Goal: Feedback & Contribution: Submit feedback/report problem

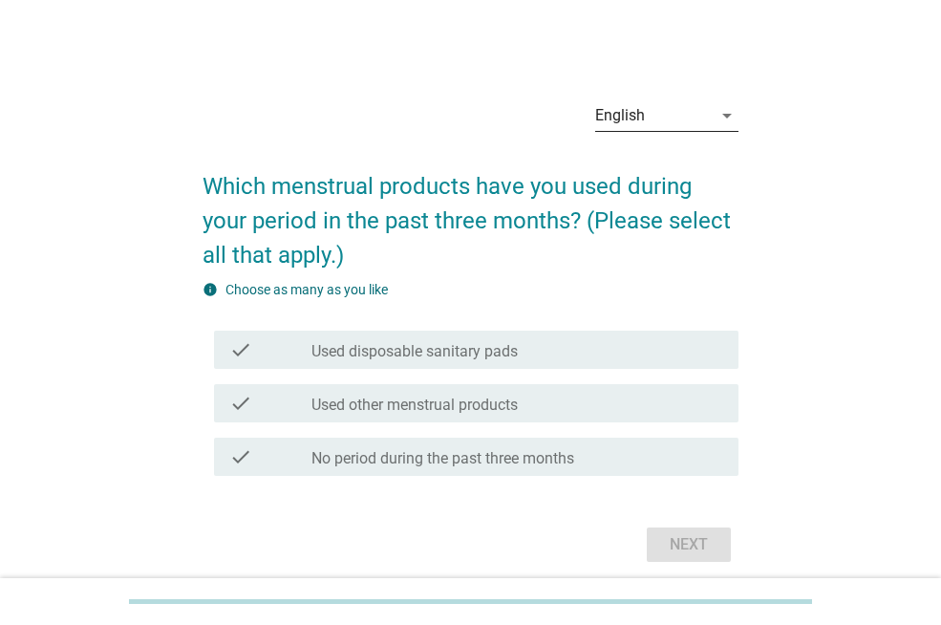
click at [699, 119] on div "English" at bounding box center [653, 115] width 117 height 31
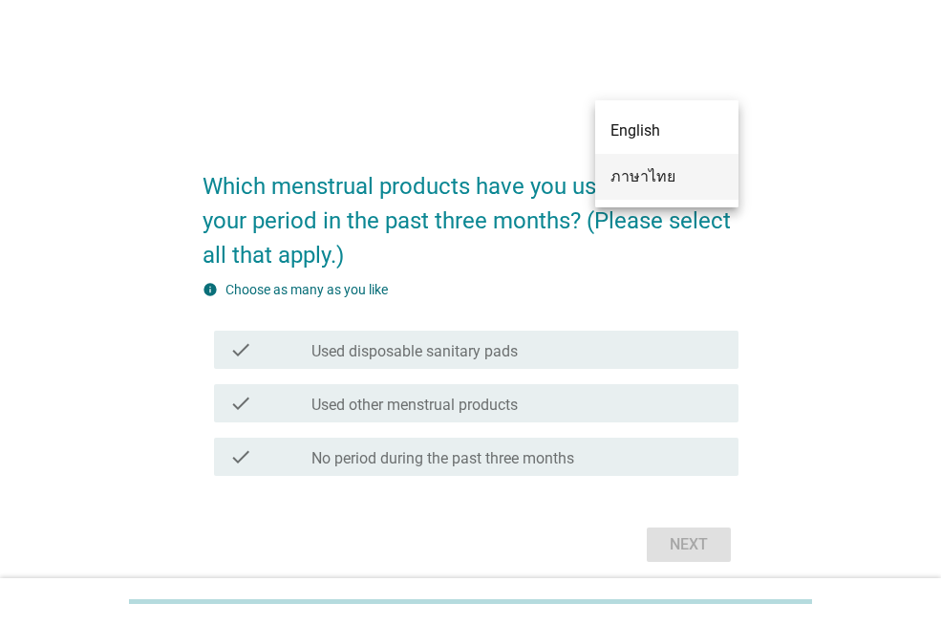
click at [666, 169] on div "ภาษาไทย" at bounding box center [666, 176] width 113 height 23
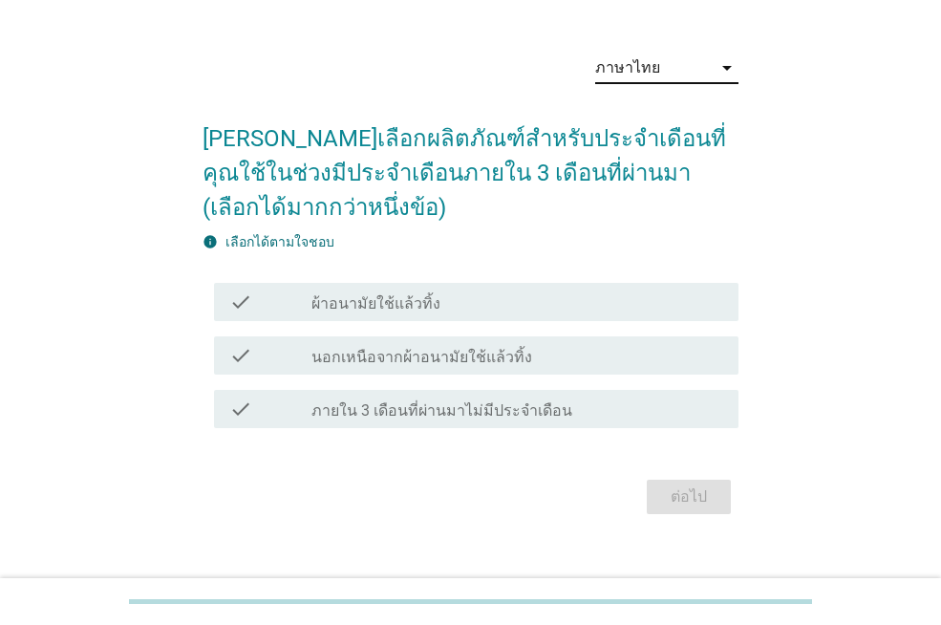
scroll to position [74, 0]
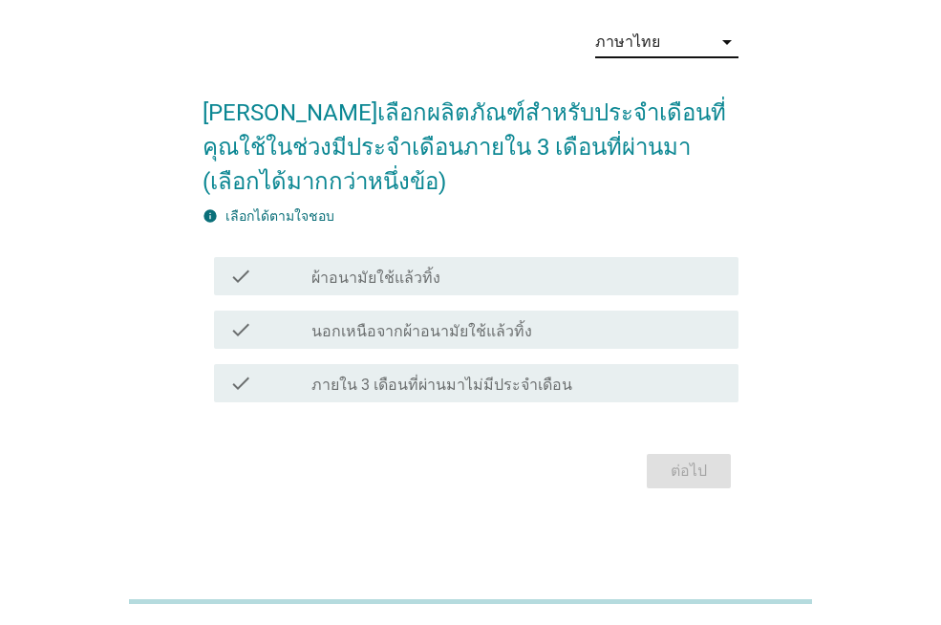
click at [407, 275] on label "ผ้าอนามัยใช้แล้วทิ้ง" at bounding box center [375, 277] width 129 height 19
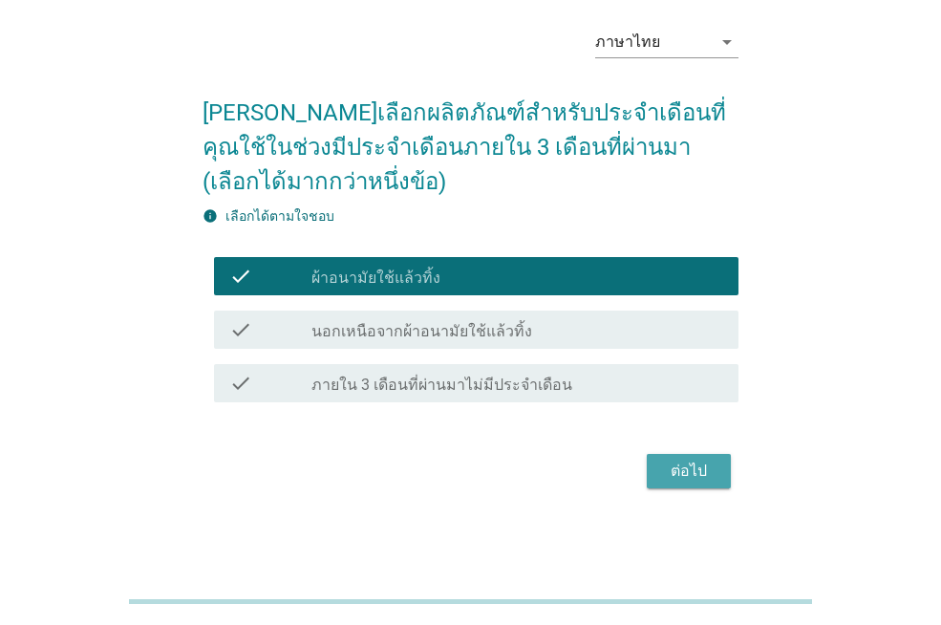
click at [690, 471] on div "ต่อไป" at bounding box center [688, 470] width 53 height 23
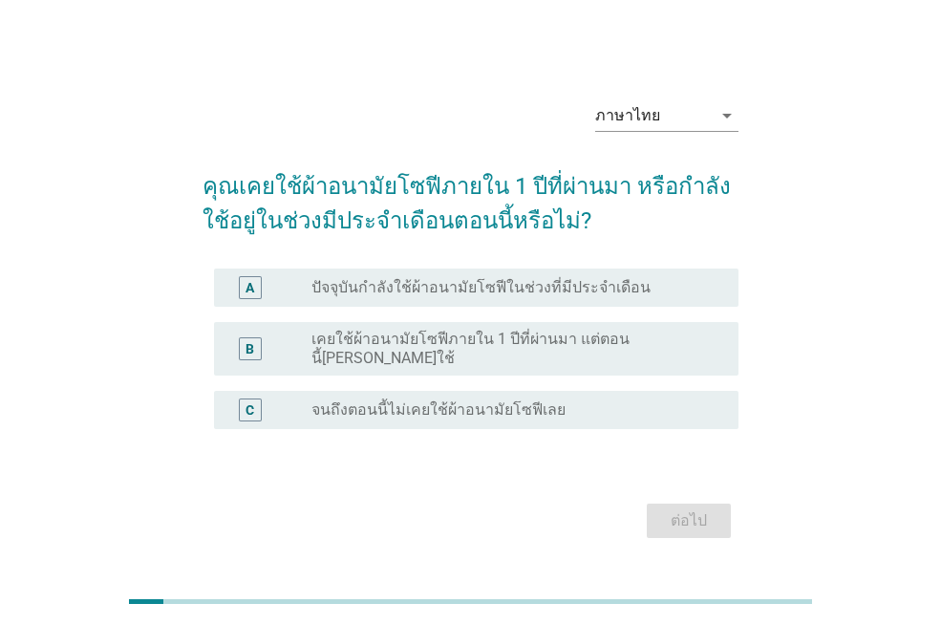
click at [527, 297] on label "ปัจจุบันกำลังใช้ผ้าอนามัยโซฟีในช่วงที่มีประจำเดือน" at bounding box center [480, 287] width 339 height 19
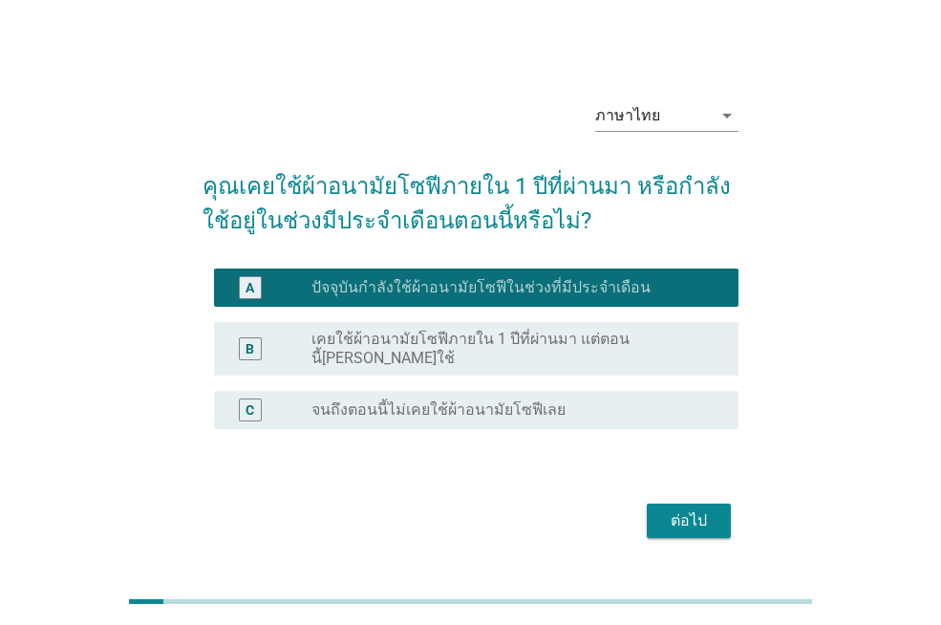
click at [679, 509] on div "ต่อไป" at bounding box center [688, 520] width 53 height 23
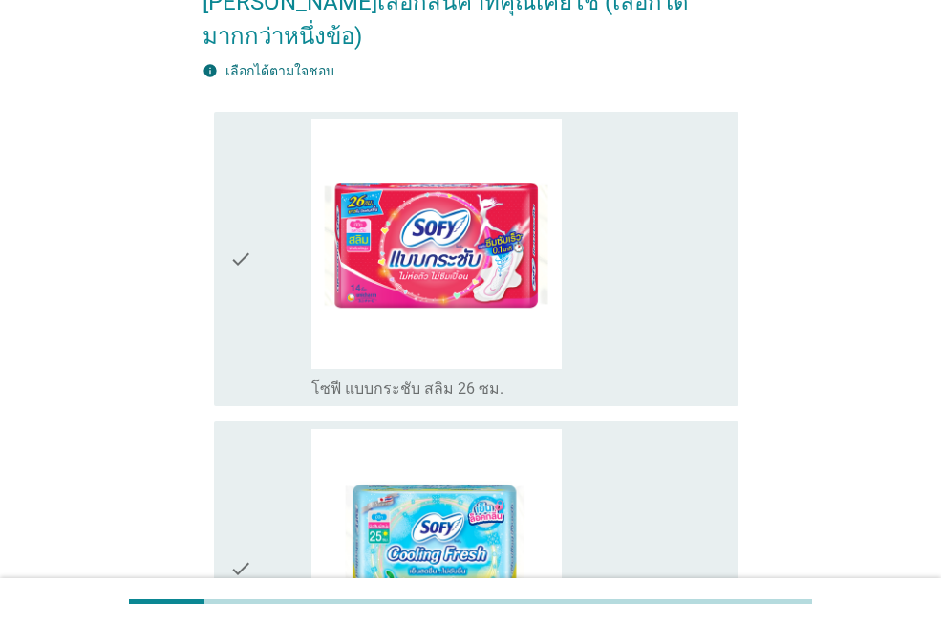
scroll to position [191, 0]
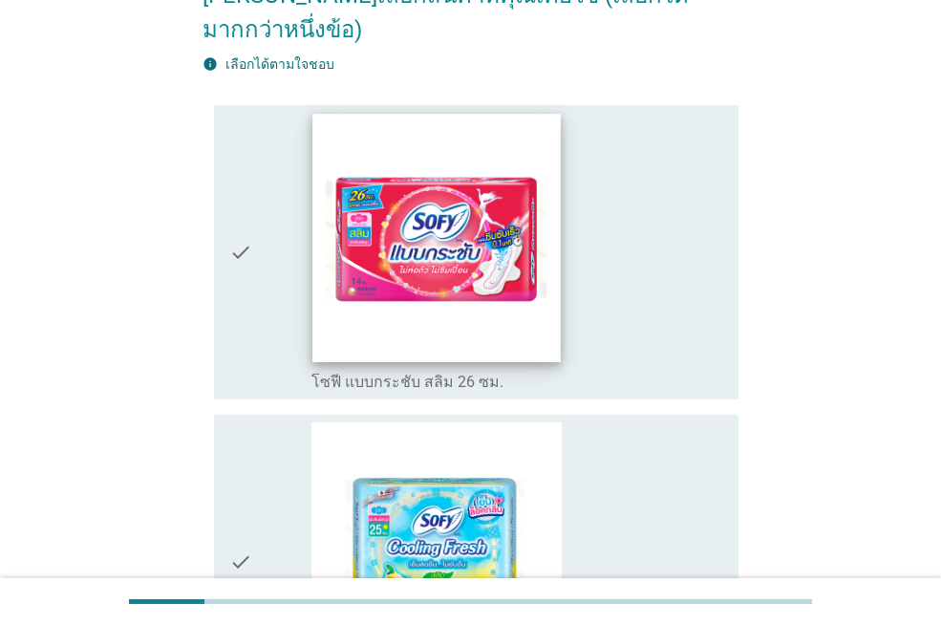
click at [498, 312] on img at bounding box center [436, 237] width 247 height 247
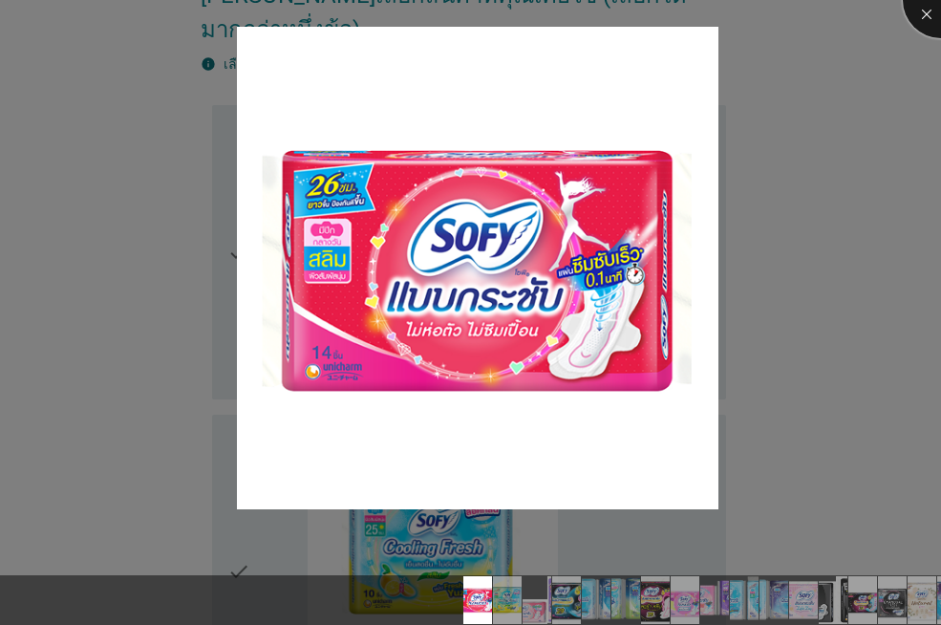
click at [931, 18] on div at bounding box center [941, 0] width 76 height 76
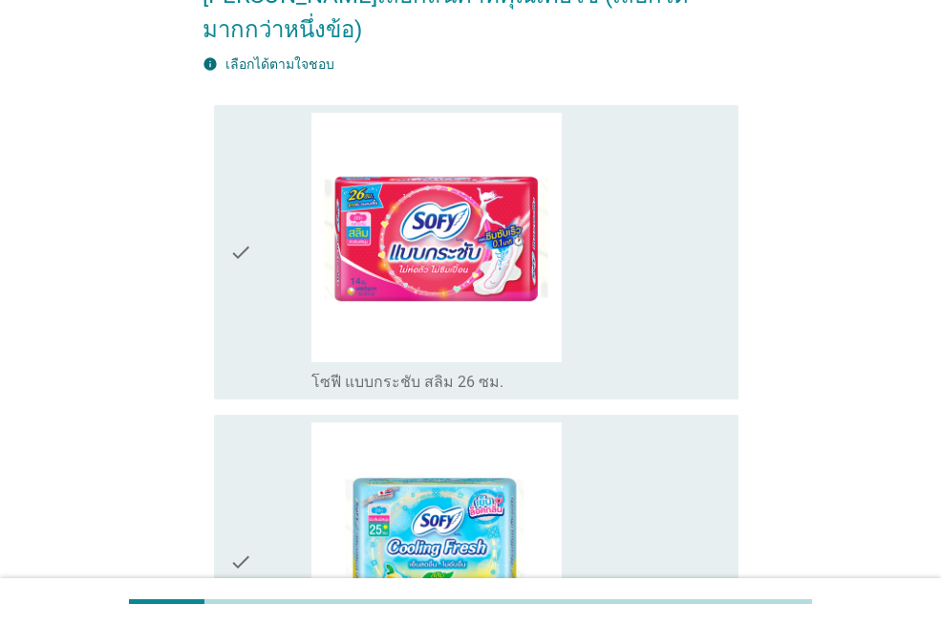
click at [238, 215] on icon "check" at bounding box center [240, 253] width 23 height 280
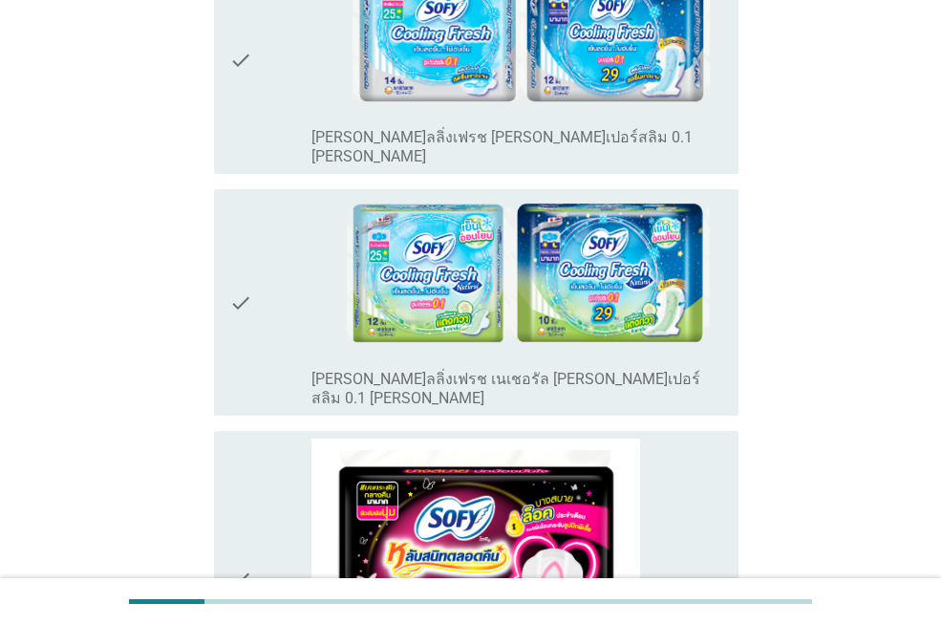
scroll to position [1815, 0]
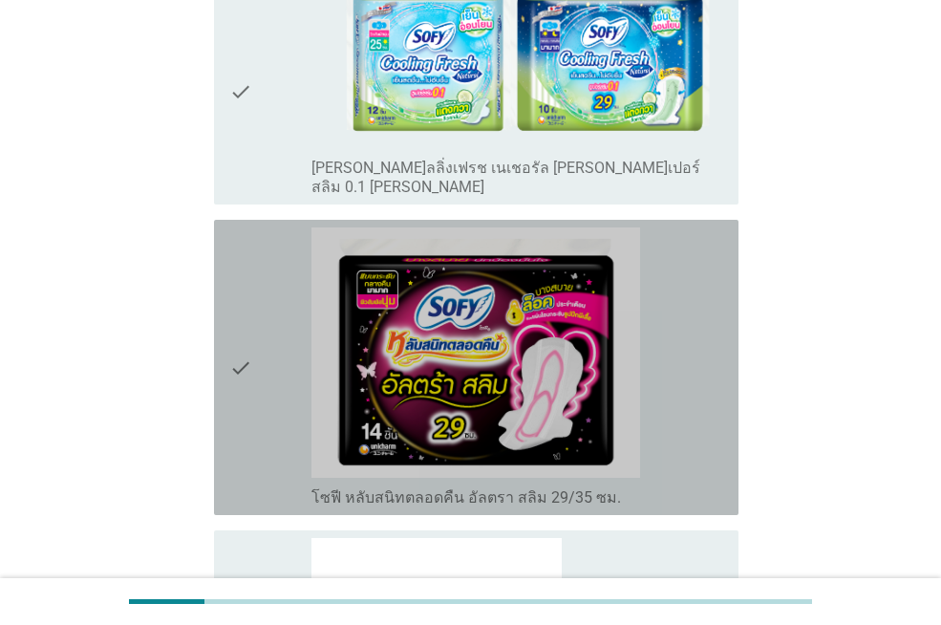
click at [243, 267] on icon "check" at bounding box center [240, 367] width 23 height 280
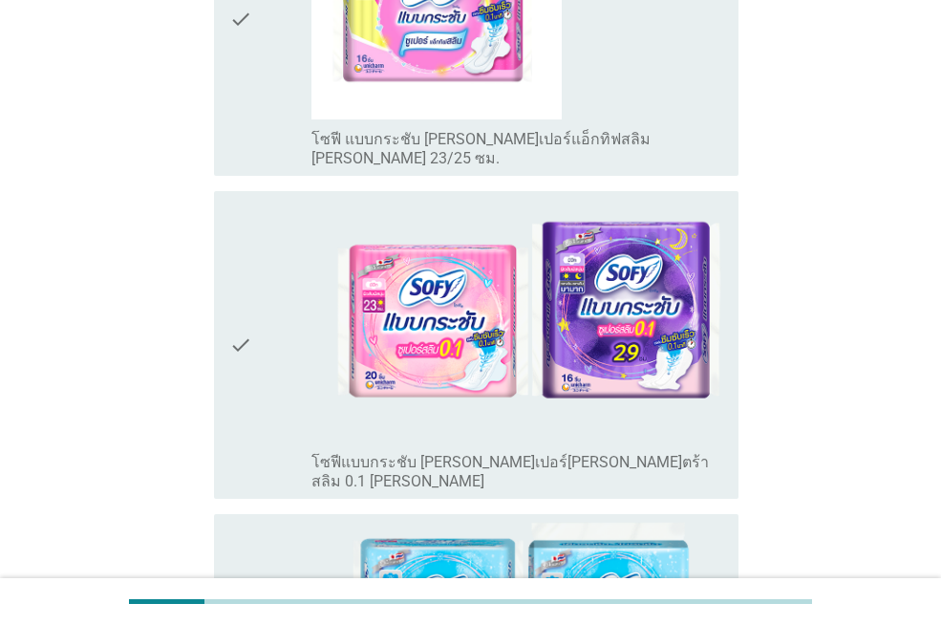
scroll to position [2484, 0]
click at [240, 227] on icon "check" at bounding box center [240, 343] width 23 height 291
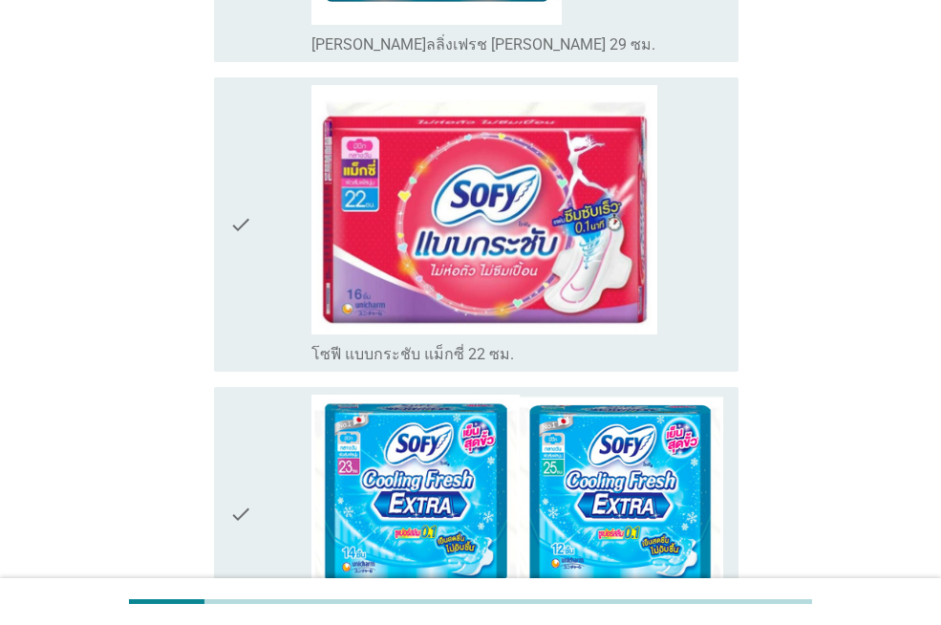
scroll to position [5445, 0]
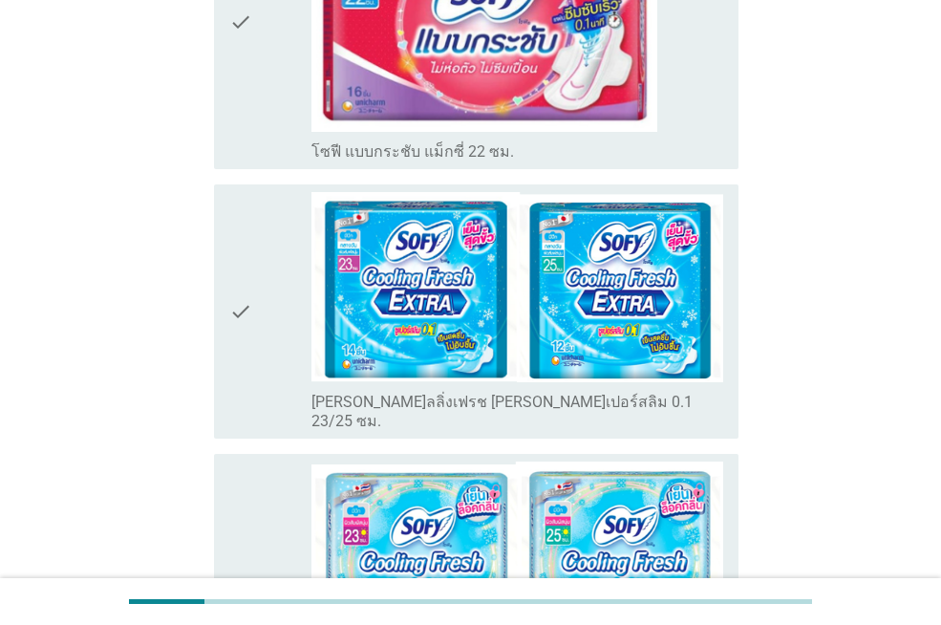
click at [237, 461] on icon "check" at bounding box center [240, 584] width 23 height 246
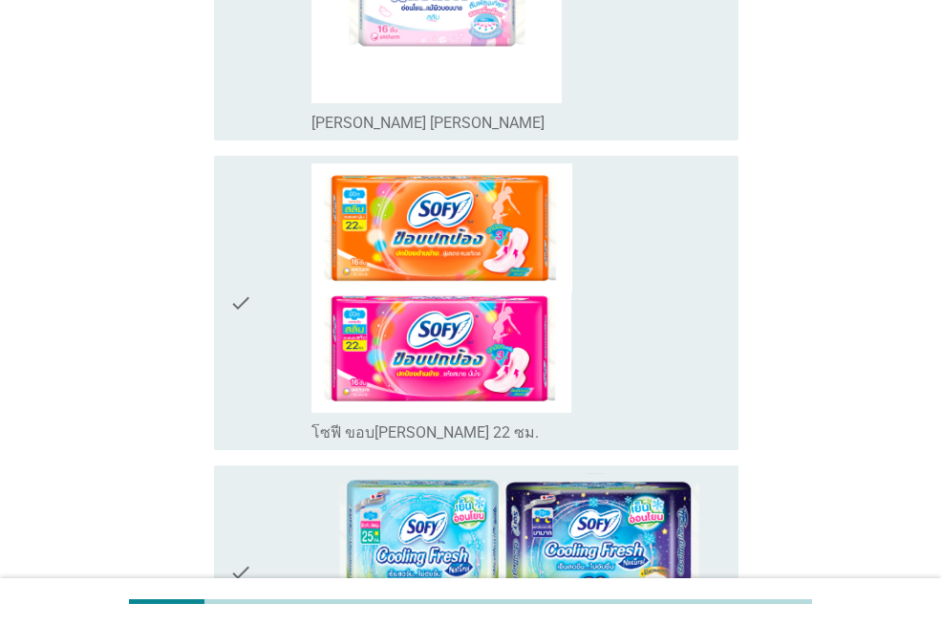
scroll to position [6362, 0]
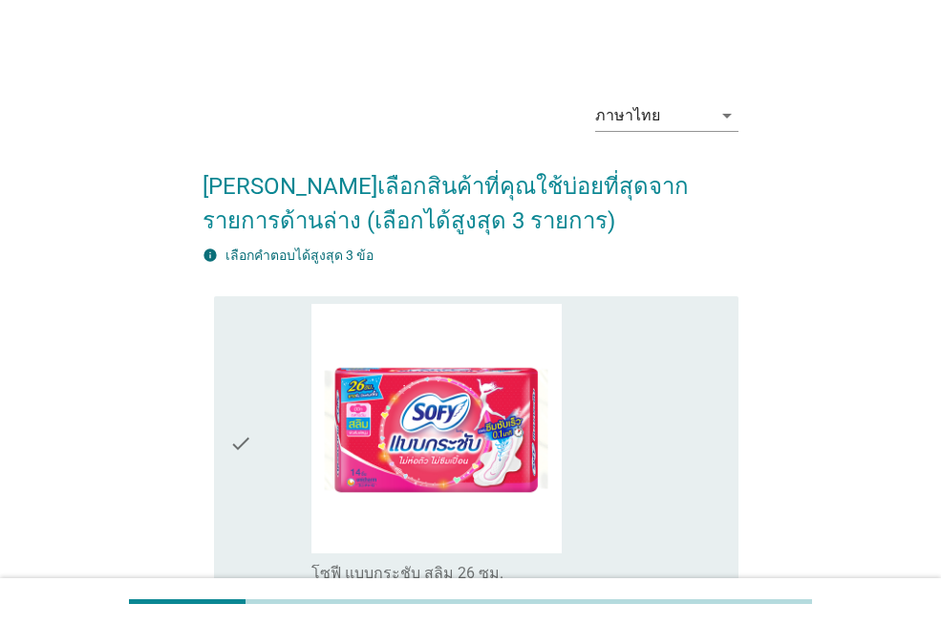
scroll to position [287, 0]
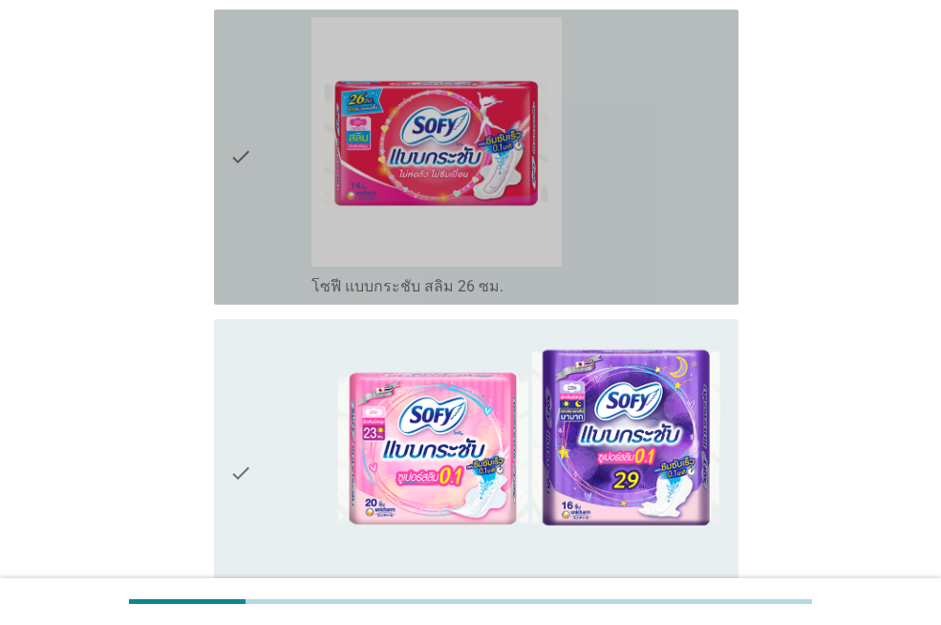
click at [228, 158] on div "check check_box_outline_blank โซฟี แบบกระชับ สลิม 26 ซม." at bounding box center [476, 157] width 524 height 295
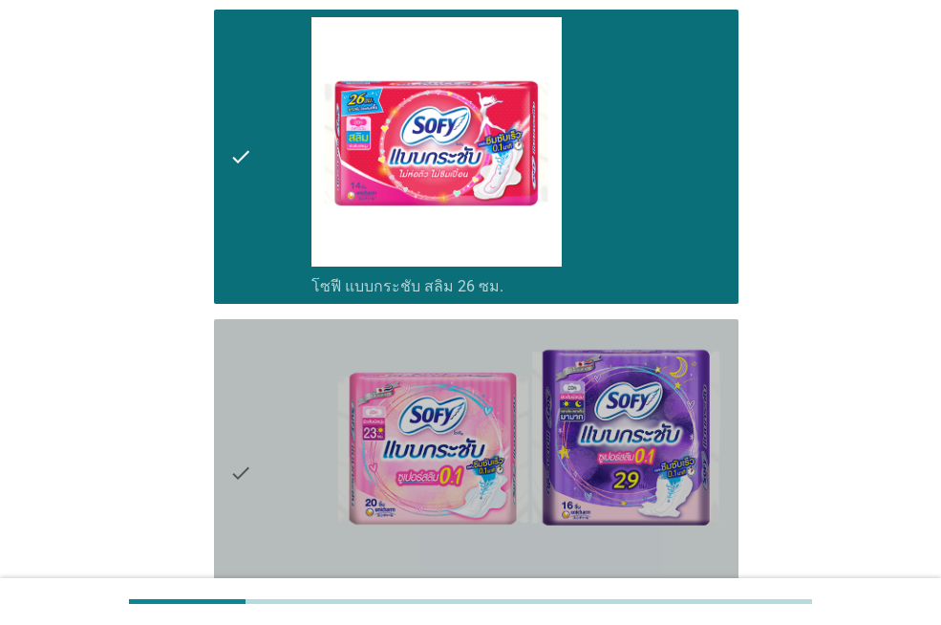
click at [256, 474] on div "check" at bounding box center [270, 472] width 82 height 291
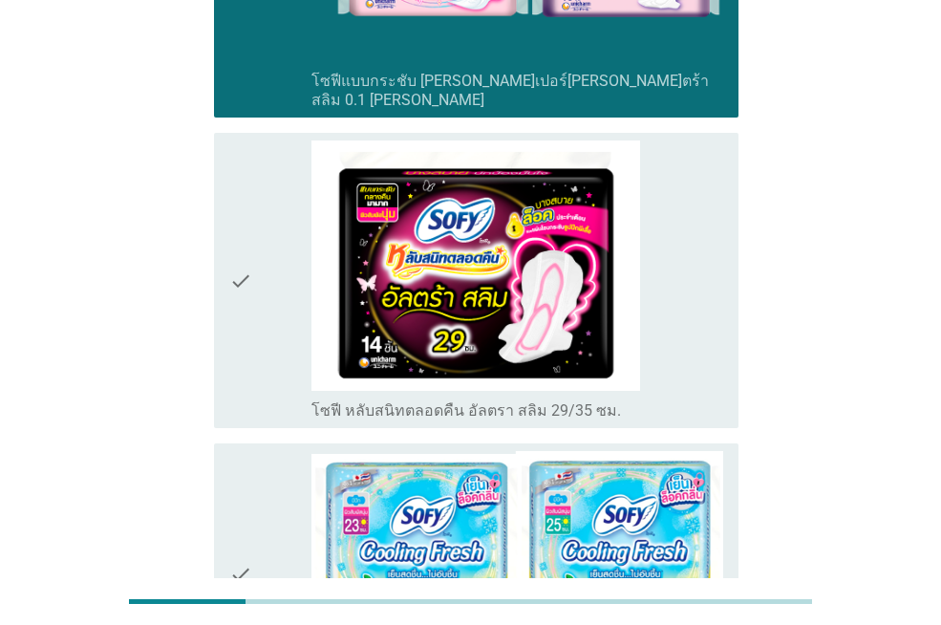
scroll to position [609, 0]
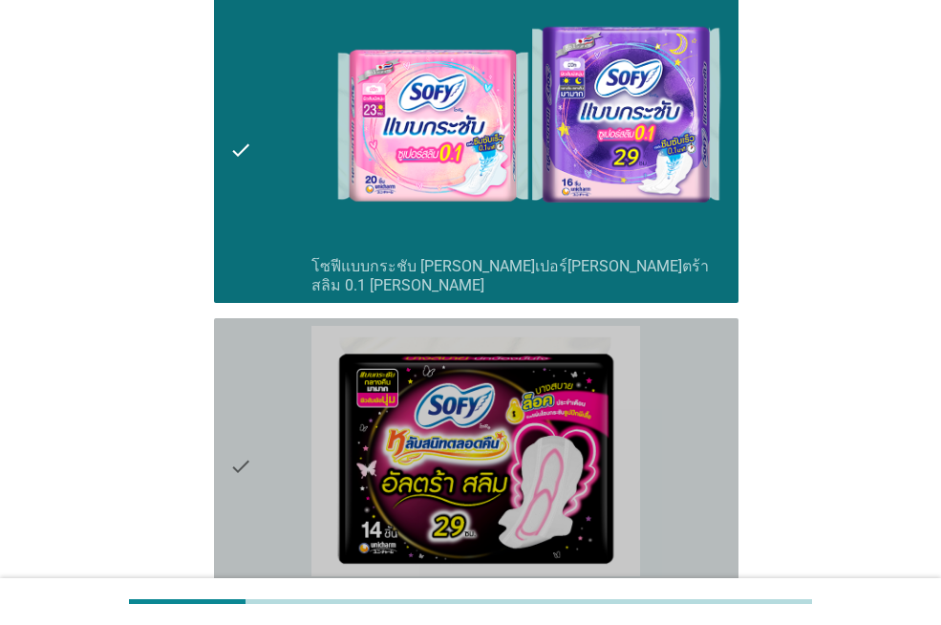
click at [231, 439] on icon "check" at bounding box center [240, 466] width 23 height 280
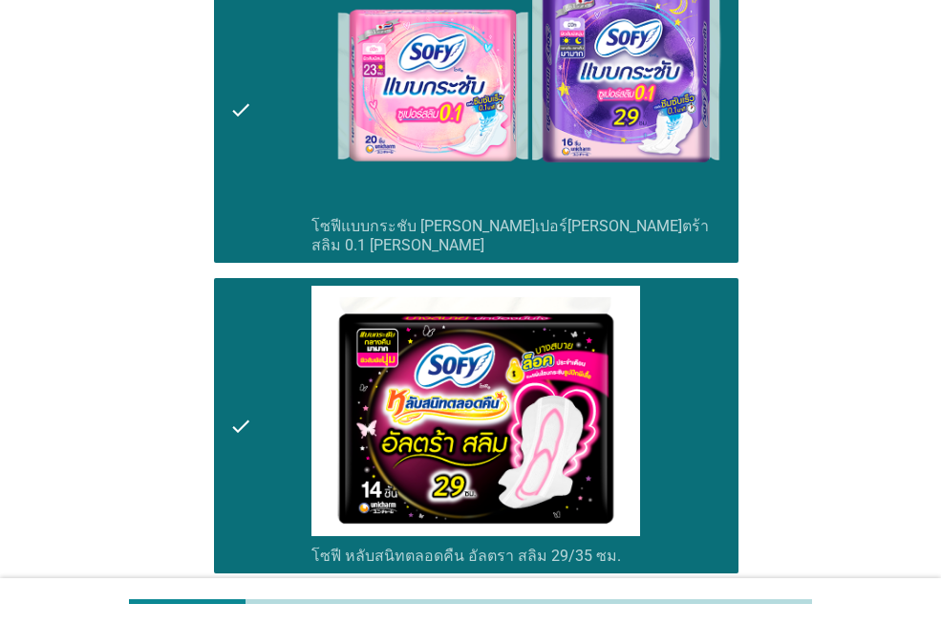
scroll to position [991, 0]
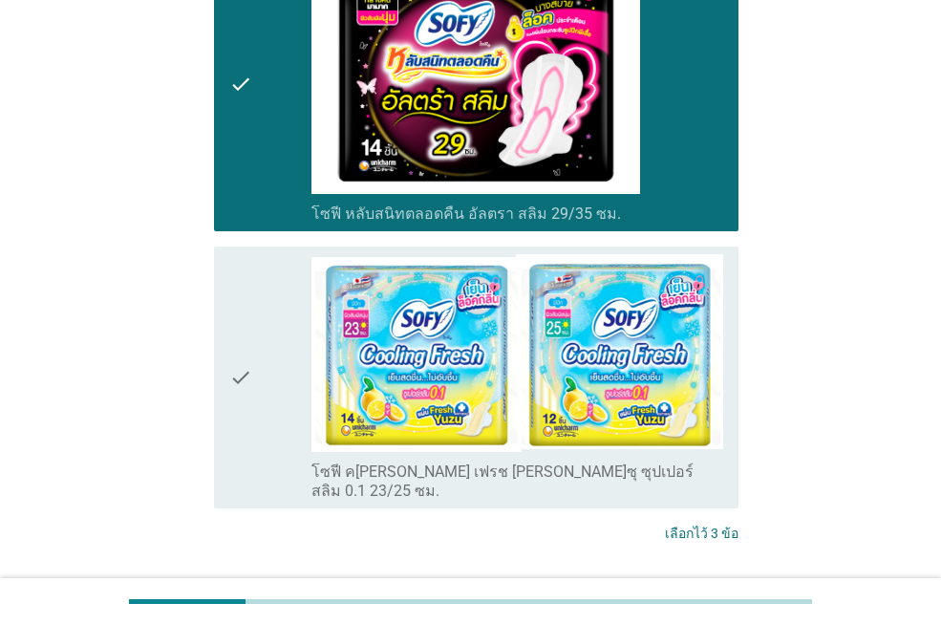
click at [699, 593] on div "ต่อไป" at bounding box center [688, 604] width 53 height 23
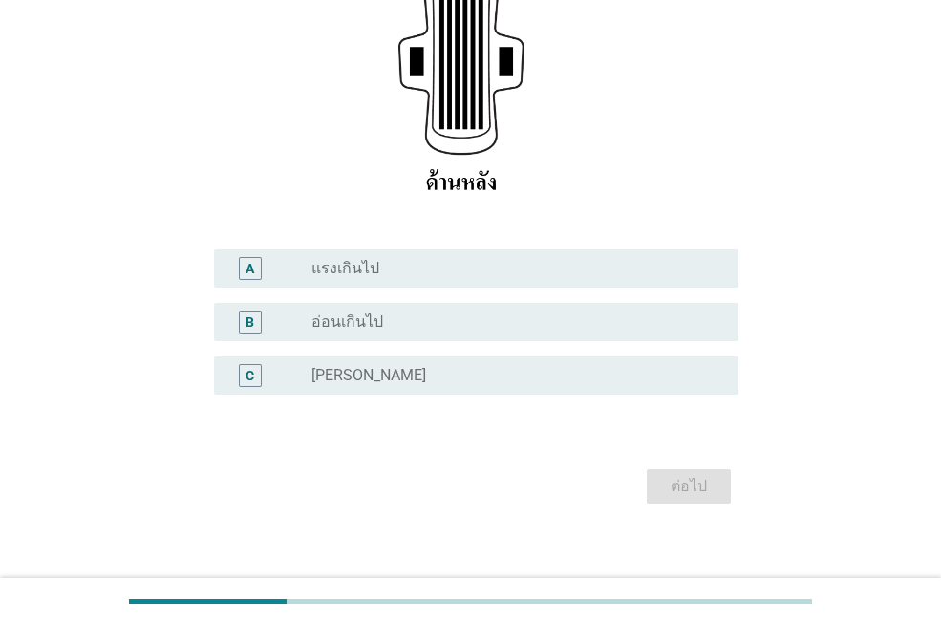
scroll to position [382, 0]
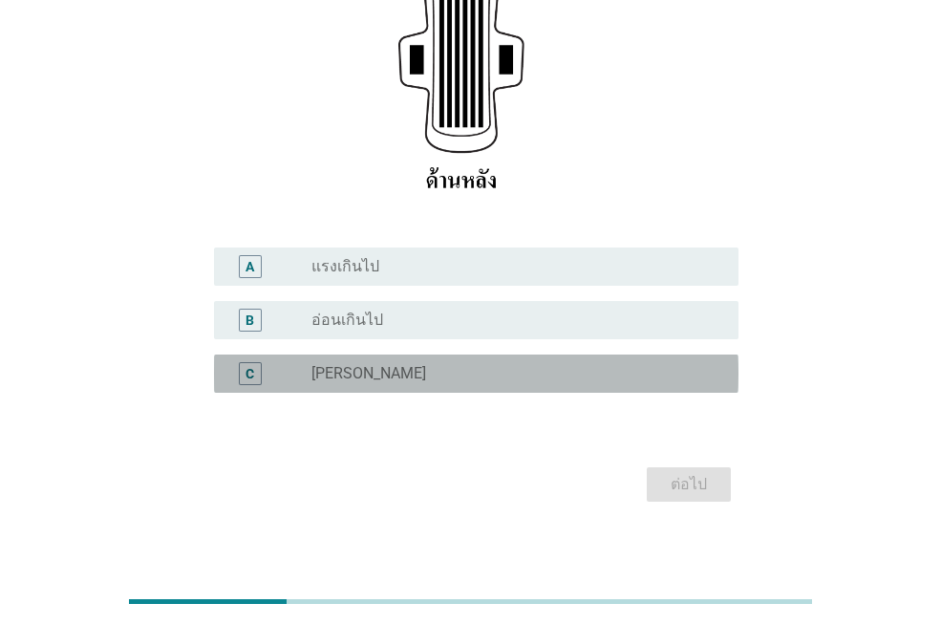
click at [392, 375] on div "radio_button_unchecked [PERSON_NAME]" at bounding box center [509, 373] width 396 height 19
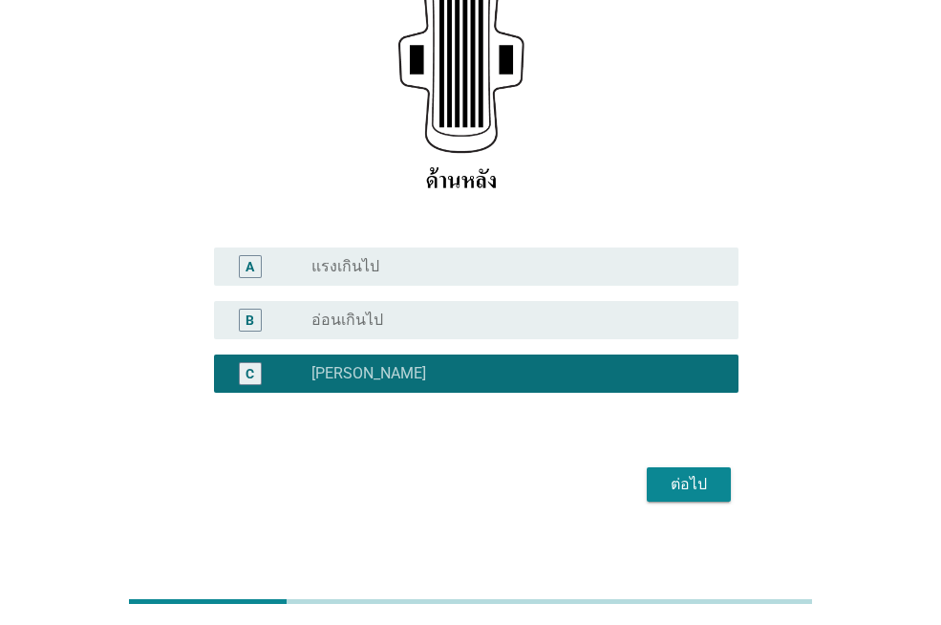
click at [681, 480] on div "ต่อไป" at bounding box center [688, 484] width 53 height 23
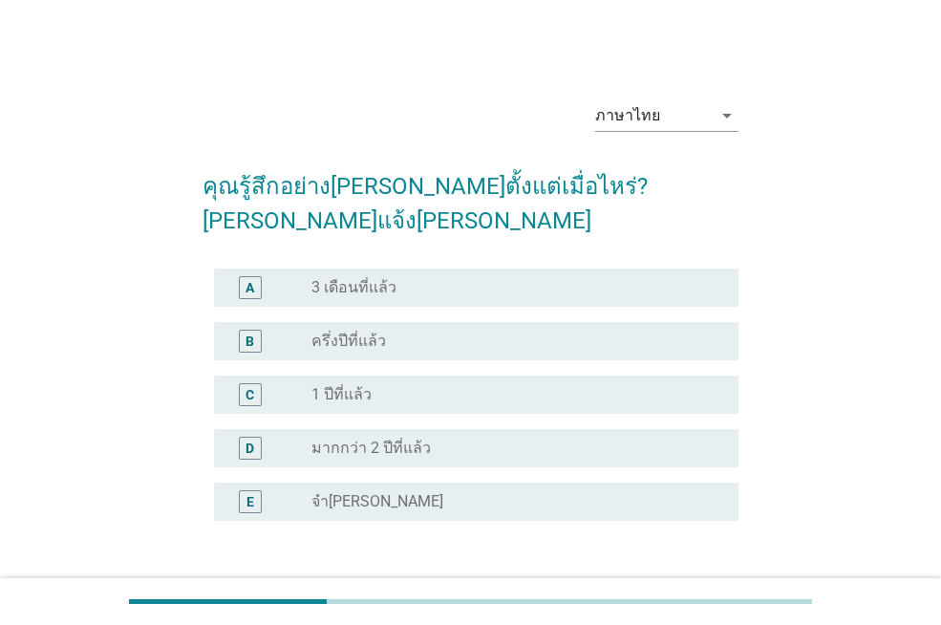
click at [387, 278] on label "3 เดือนที่แล้ว" at bounding box center [353, 287] width 85 height 19
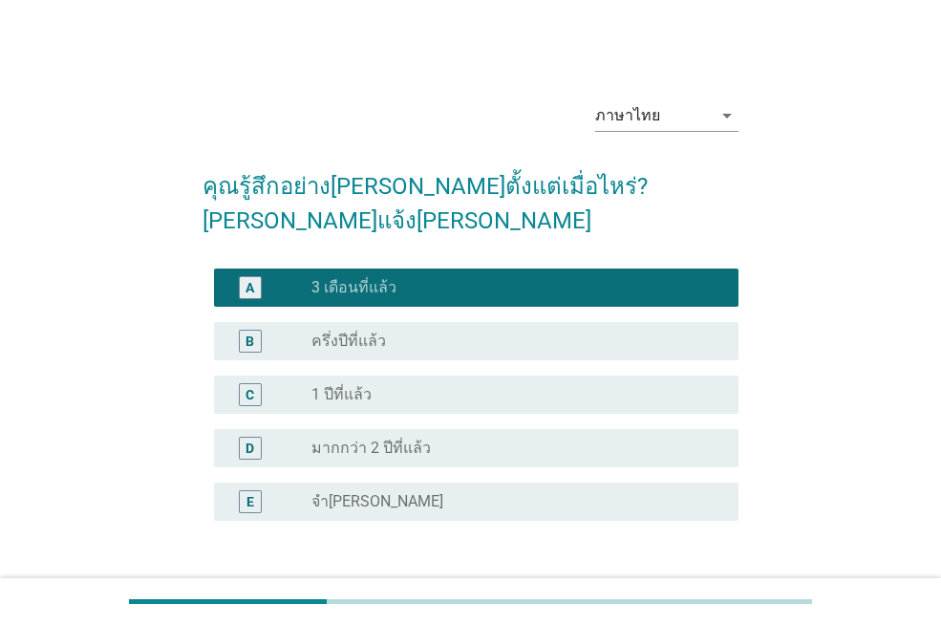
click at [694, 595] on button "ต่อไป" at bounding box center [689, 612] width 84 height 34
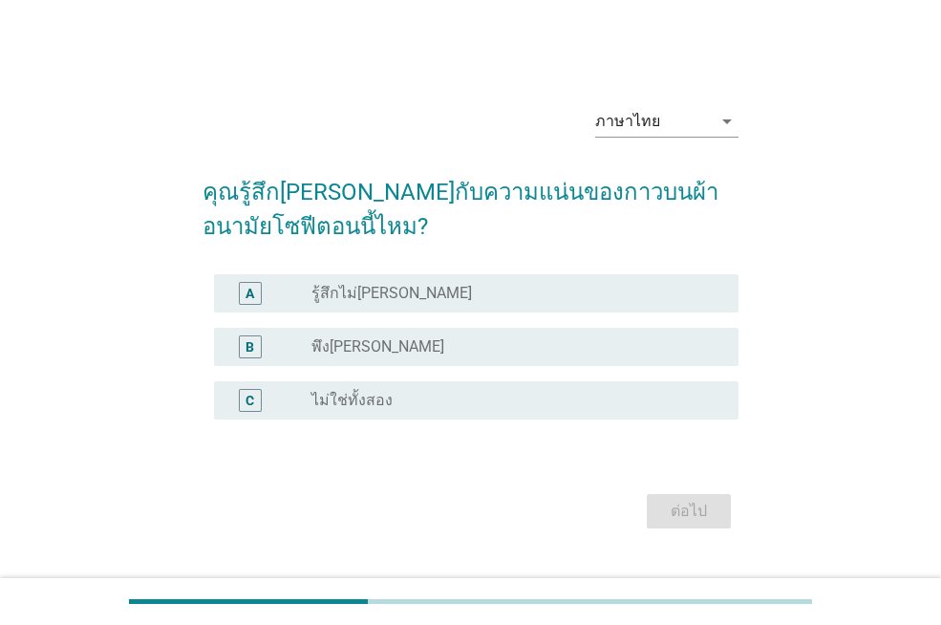
click at [391, 345] on div "radio_button_unchecked พึง[PERSON_NAME]" at bounding box center [509, 346] width 396 height 19
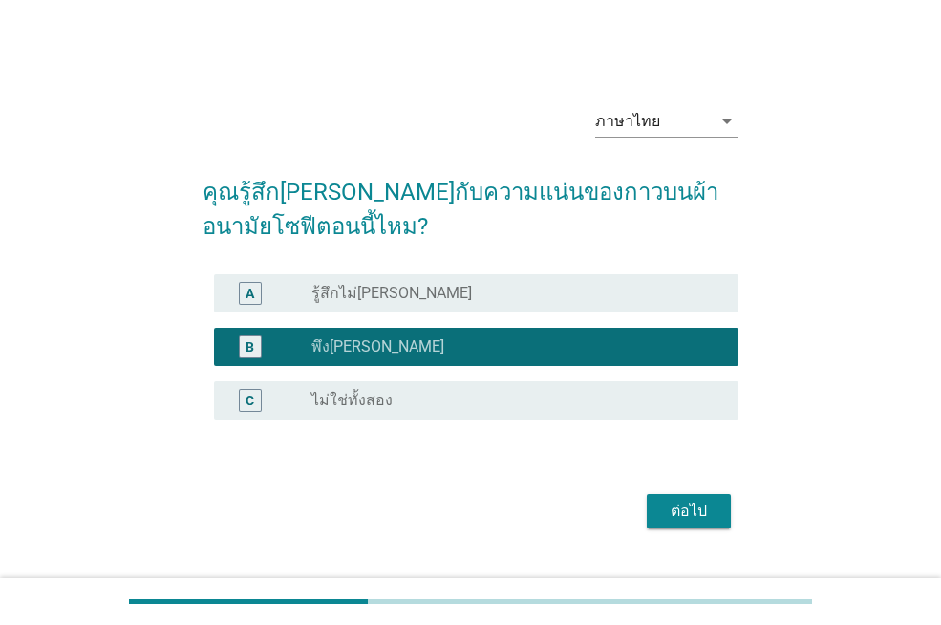
click at [674, 512] on div "ต่อไป" at bounding box center [688, 511] width 53 height 23
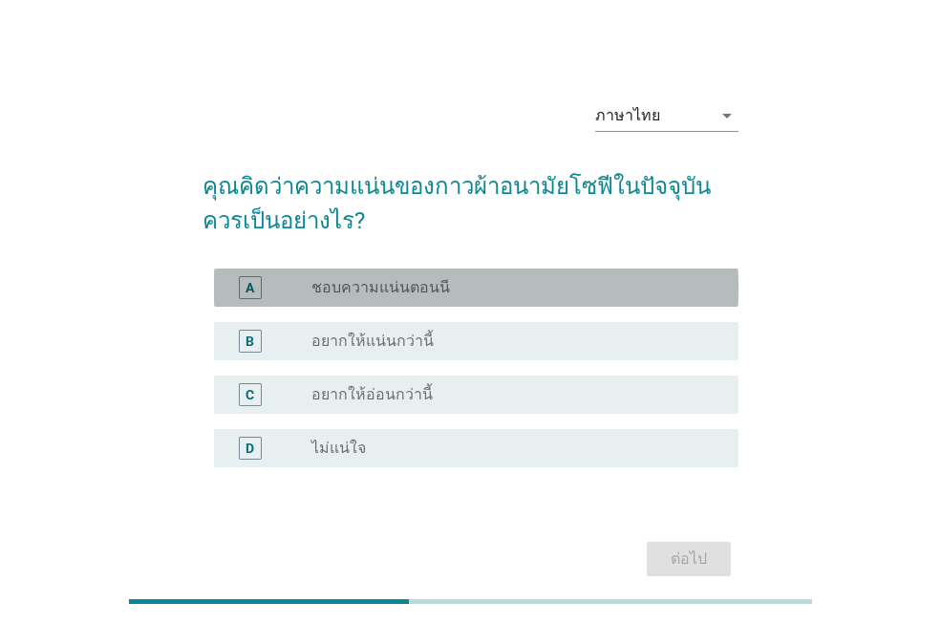
click at [449, 292] on div "radio_button_unchecked ชอบความแน่นตอนนี" at bounding box center [509, 287] width 396 height 19
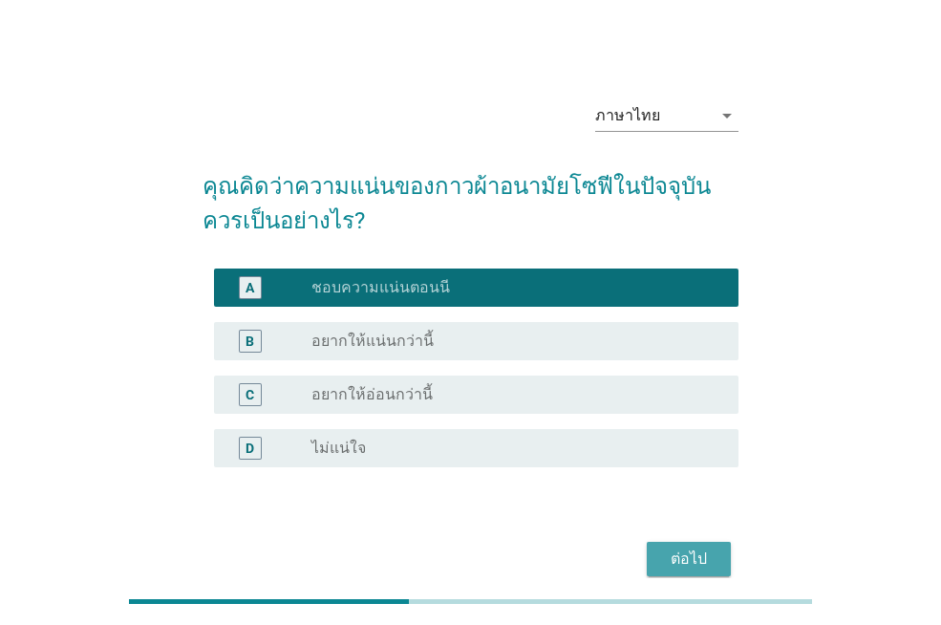
click at [664, 549] on div "ต่อไป" at bounding box center [688, 558] width 53 height 23
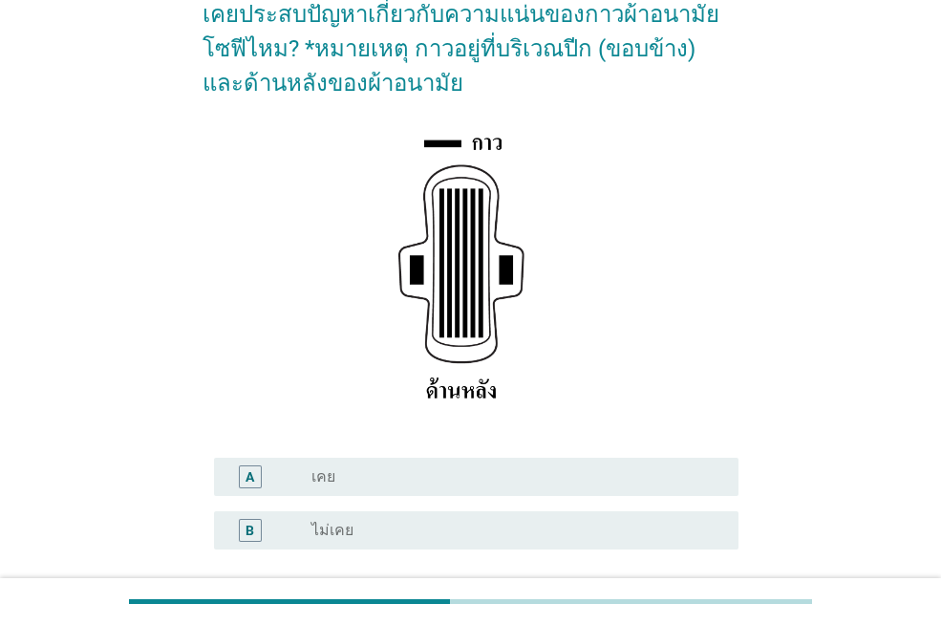
scroll to position [191, 0]
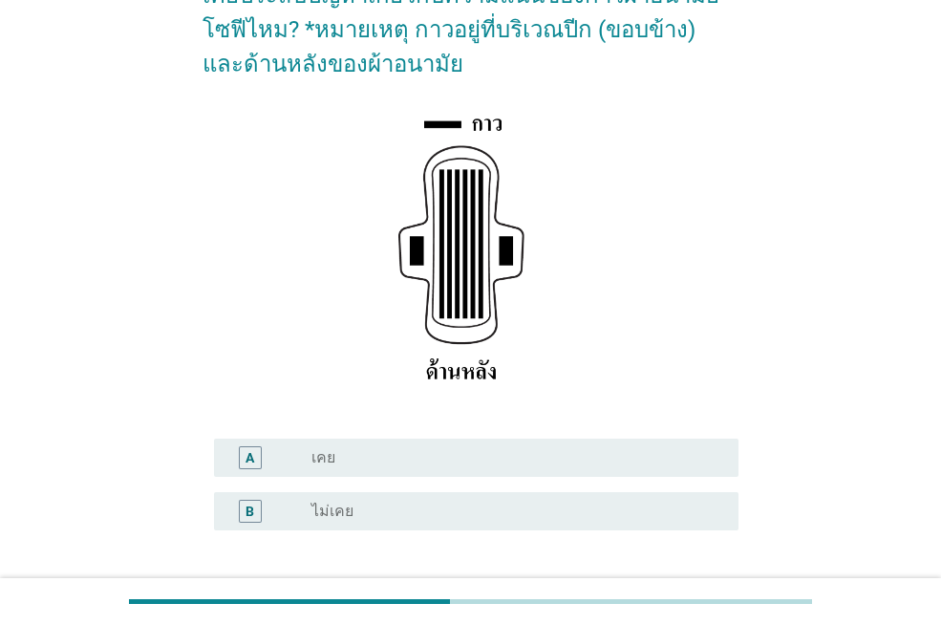
click at [427, 454] on div "radio_button_unchecked เคย" at bounding box center [509, 457] width 396 height 19
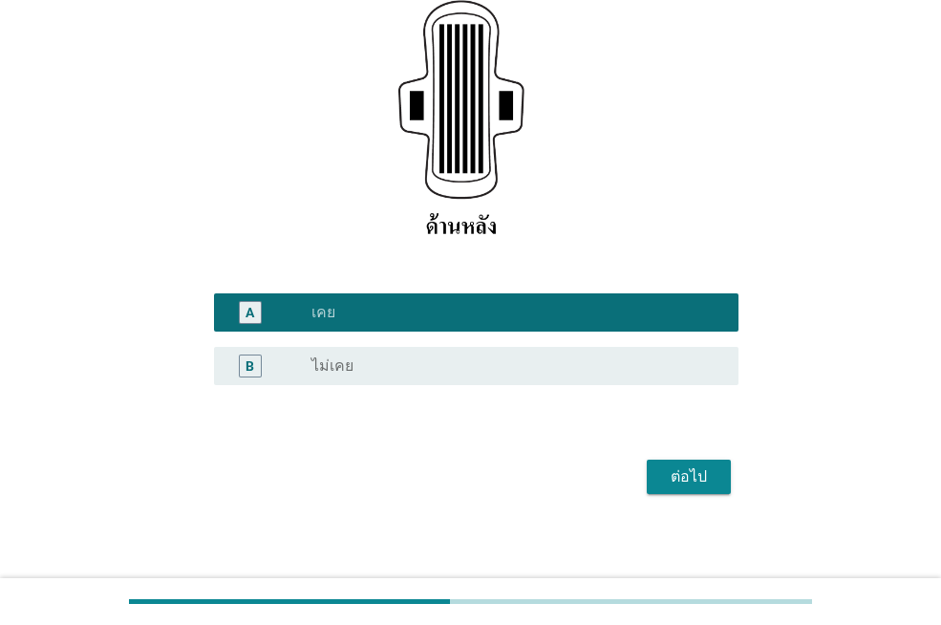
scroll to position [343, 0]
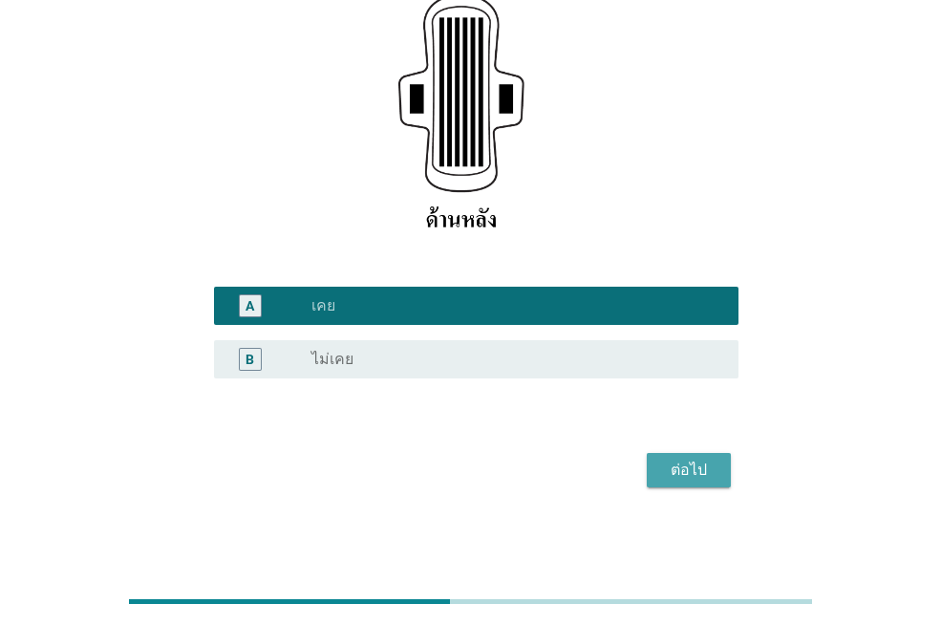
click at [660, 460] on button "ต่อไป" at bounding box center [689, 470] width 84 height 34
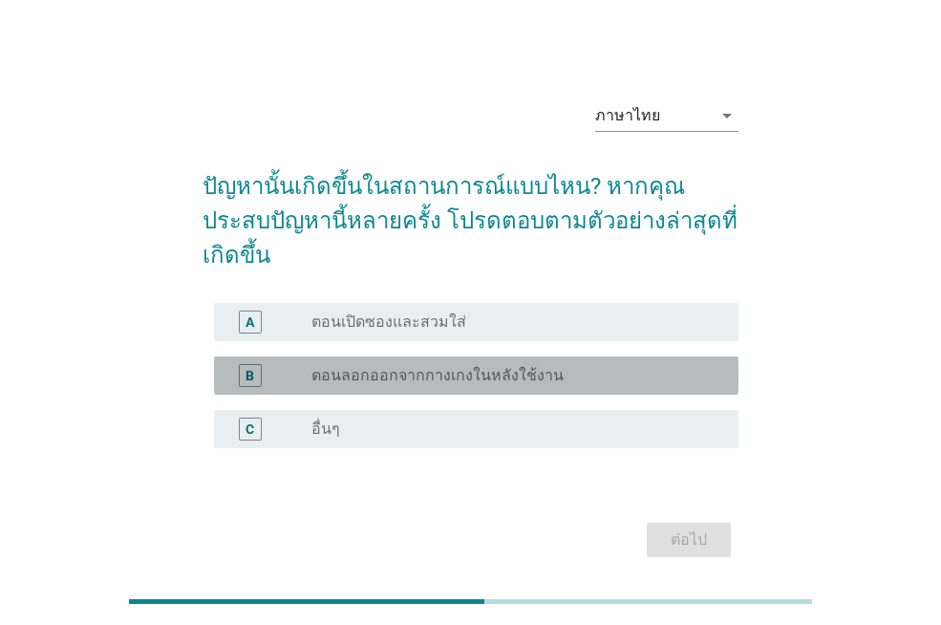
click at [437, 366] on label "ตอนลอกออกจากกางเกงในหลังใช้งาน" at bounding box center [437, 375] width 252 height 19
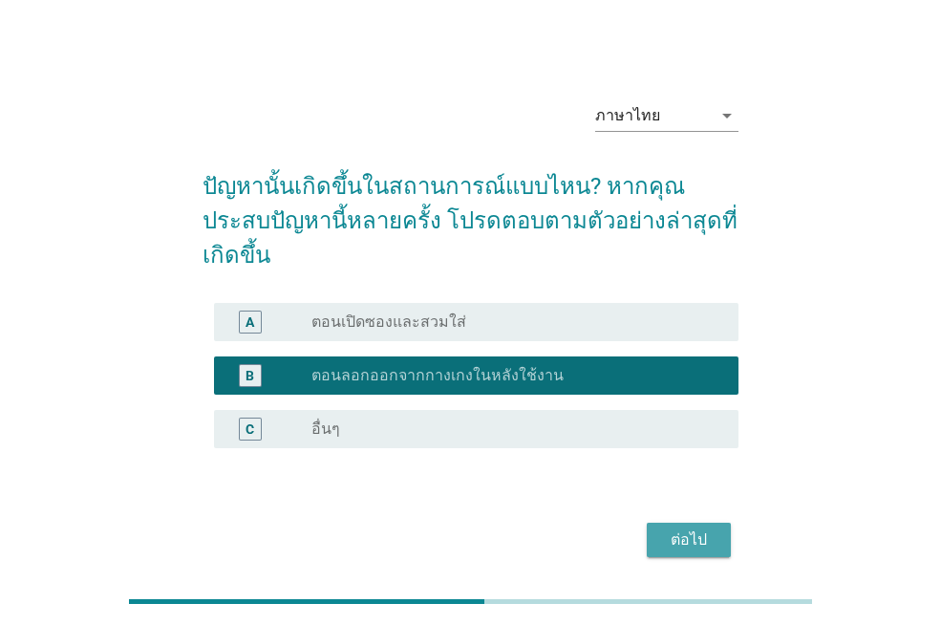
click at [656, 522] on button "ต่อไป" at bounding box center [689, 539] width 84 height 34
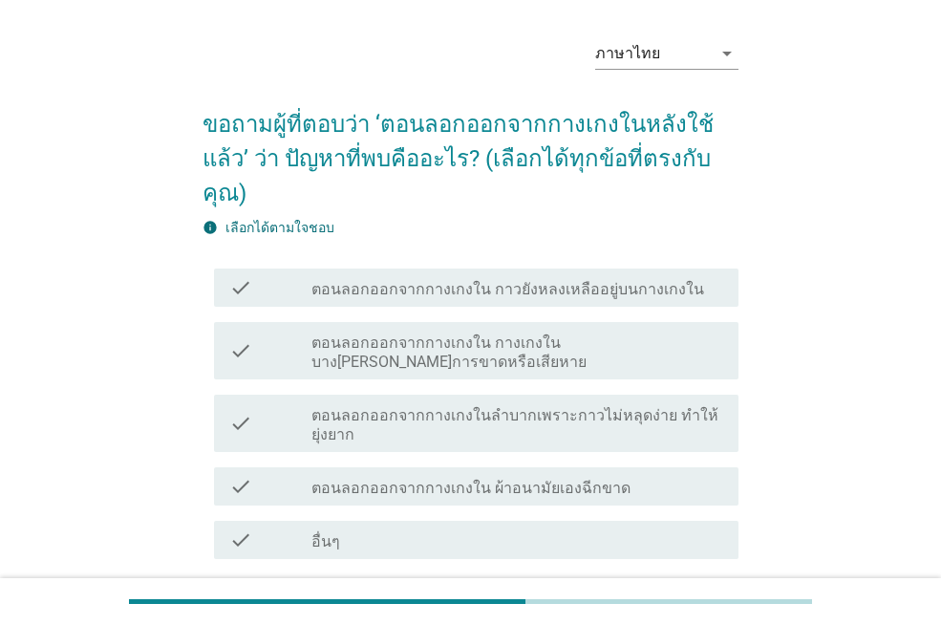
scroll to position [96, 0]
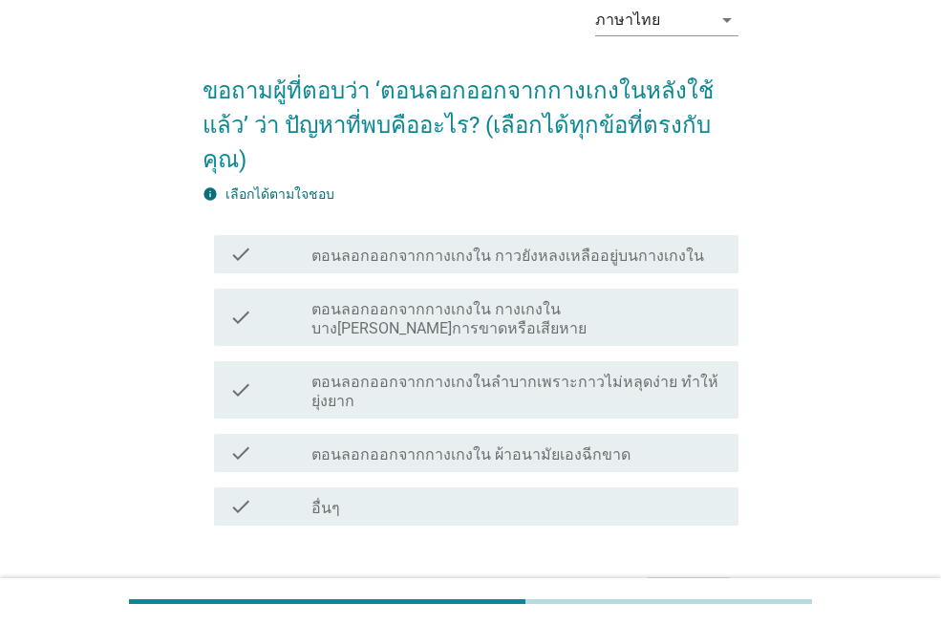
click at [454, 445] on label "ตอนลอกออกจากกางเกงใน ผ้าอนามัยเองฉีกขาด" at bounding box center [470, 454] width 319 height 19
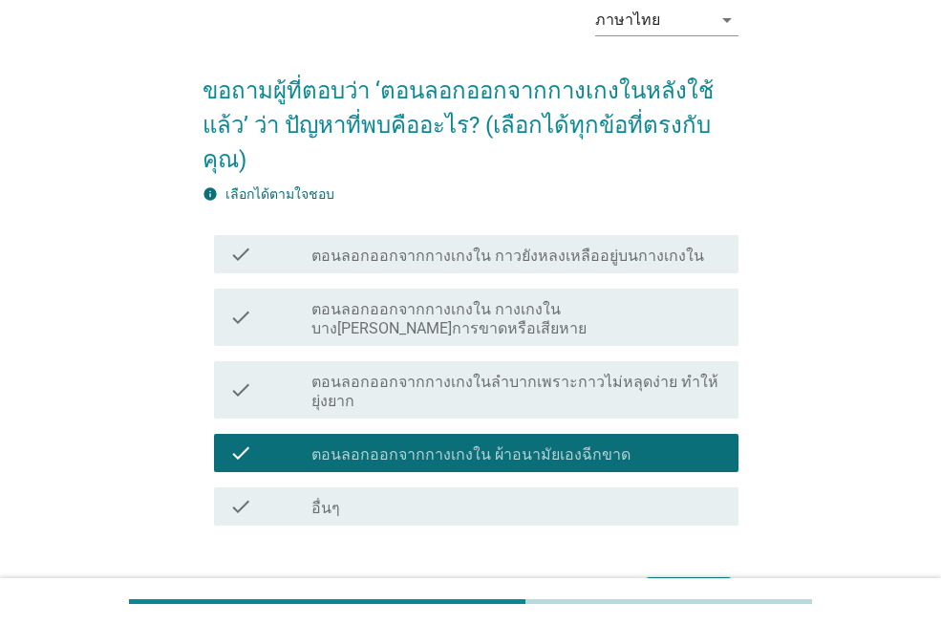
click at [665, 583] on div "ต่อไป" at bounding box center [688, 594] width 53 height 23
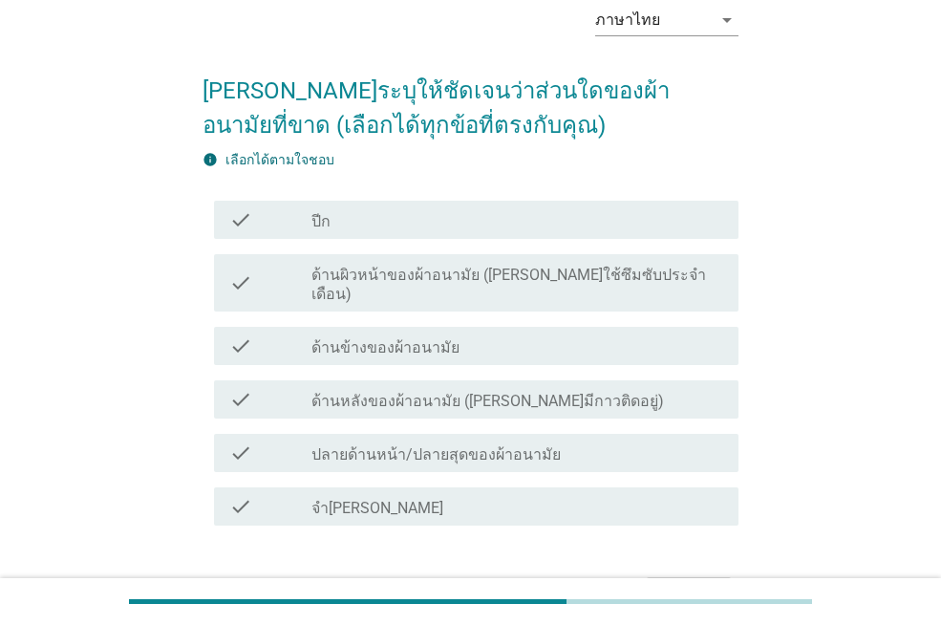
scroll to position [0, 0]
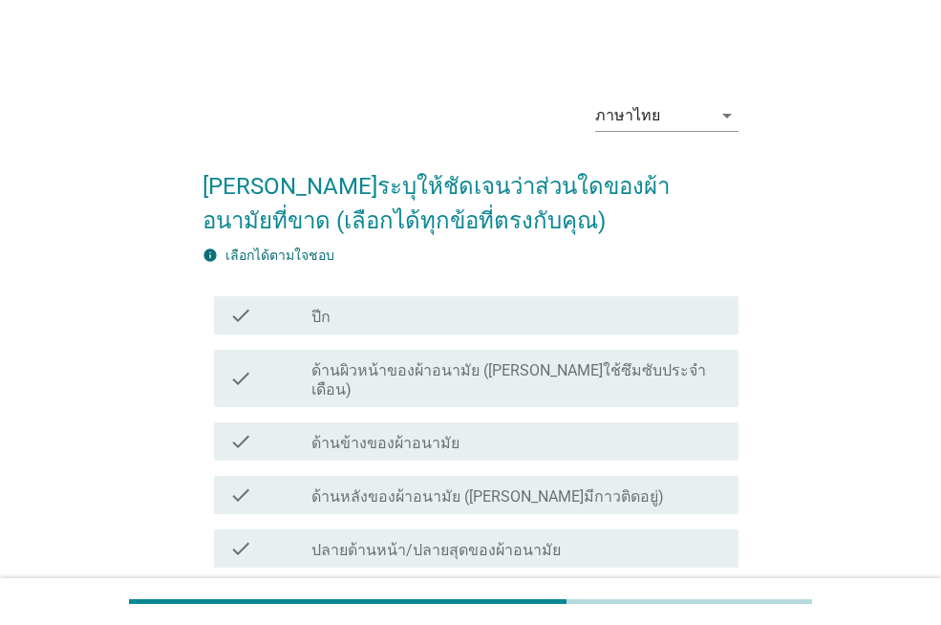
click at [501, 487] on label "ด้านหลังของผ้าอนามัย ([PERSON_NAME]มีกาวติดอยู่)" at bounding box center [487, 496] width 352 height 19
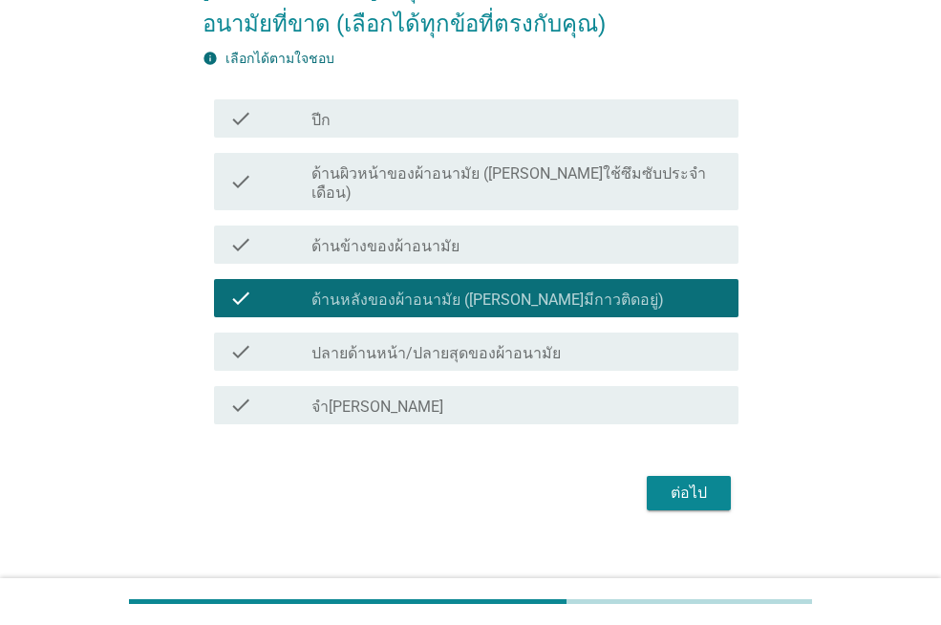
scroll to position [200, 0]
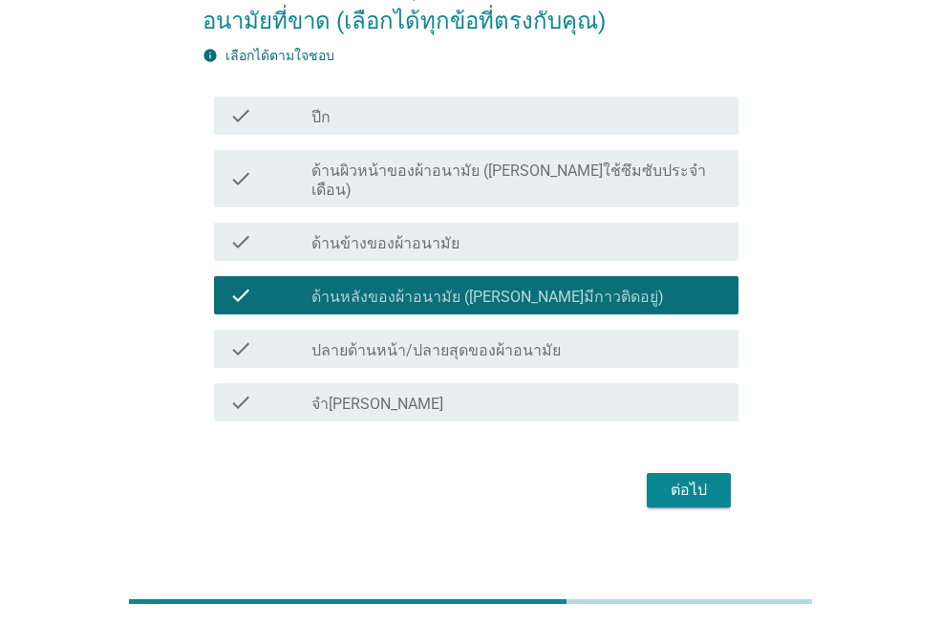
click at [686, 481] on div "ต่อไป" at bounding box center [688, 490] width 53 height 23
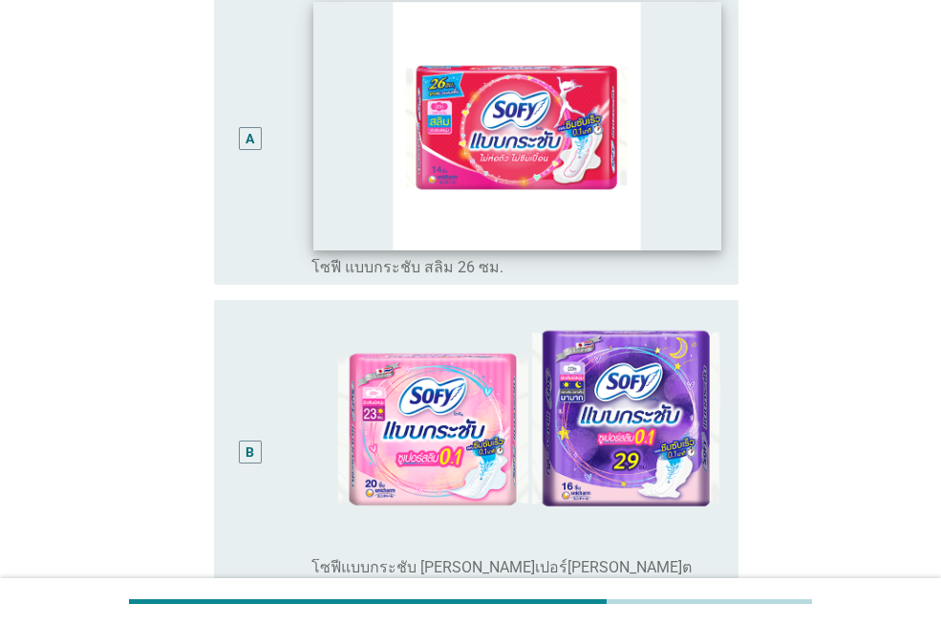
scroll to position [287, 0]
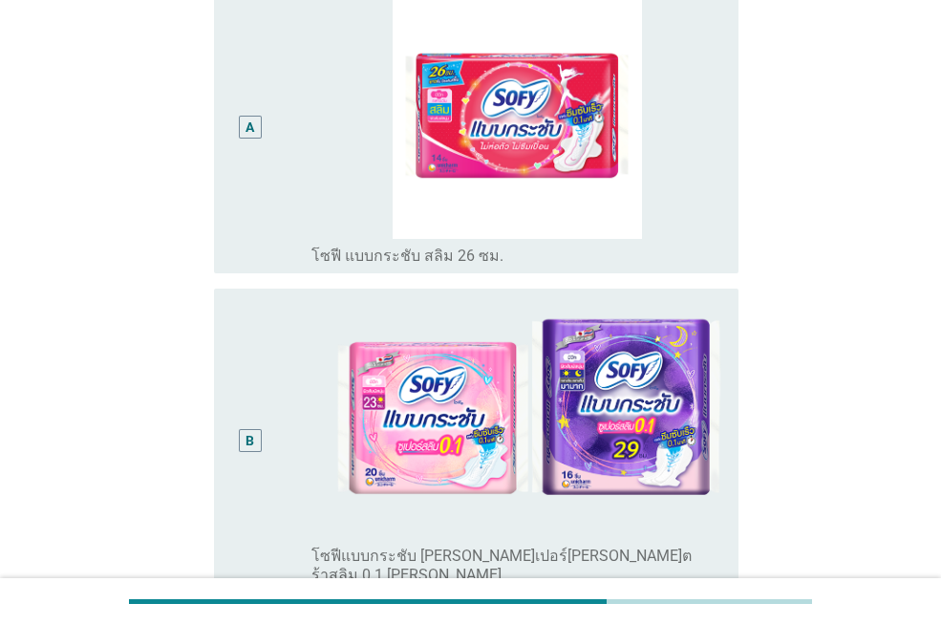
click at [245, 437] on div "B" at bounding box center [249, 441] width 9 height 20
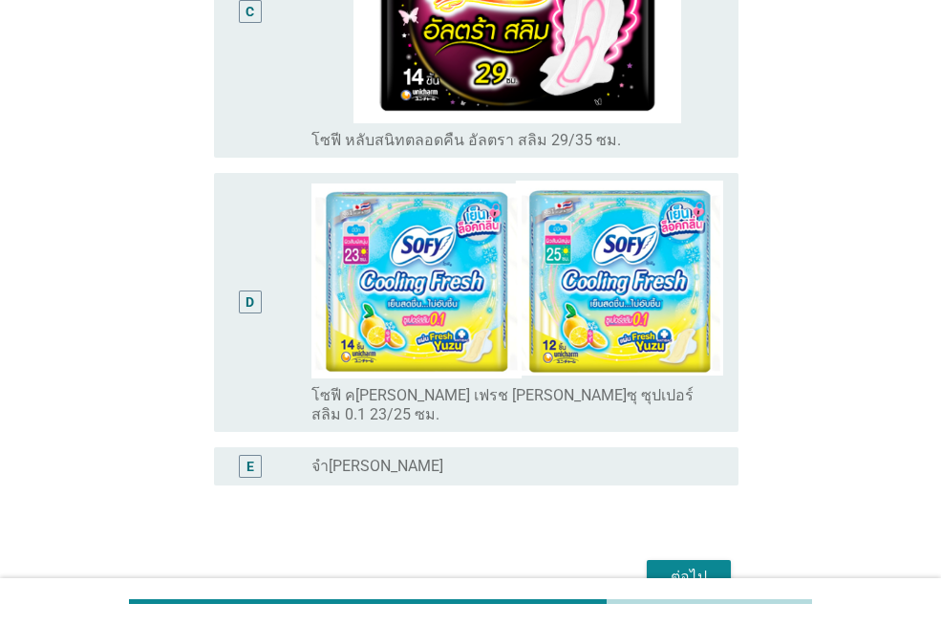
scroll to position [1097, 0]
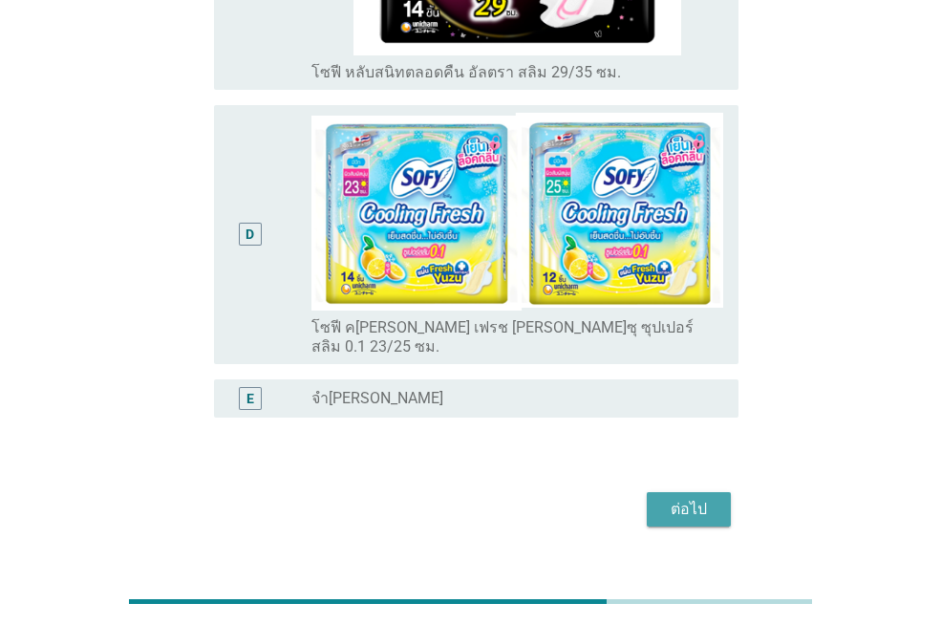
click at [660, 492] on button "ต่อไป" at bounding box center [689, 509] width 84 height 34
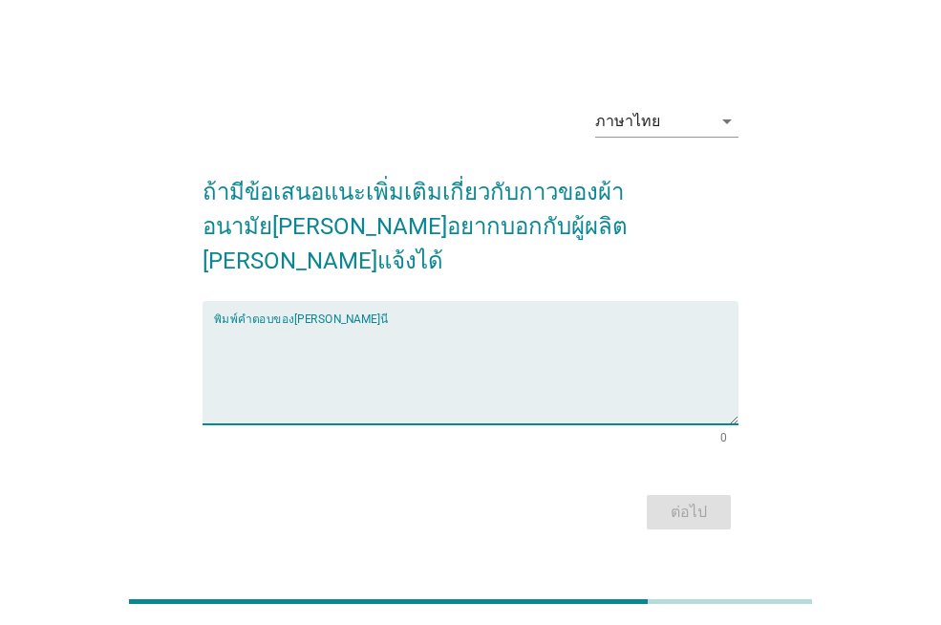
click at [357, 376] on textarea "พิมพ์คำตอบของคุณ ที่นี่" at bounding box center [476, 374] width 524 height 100
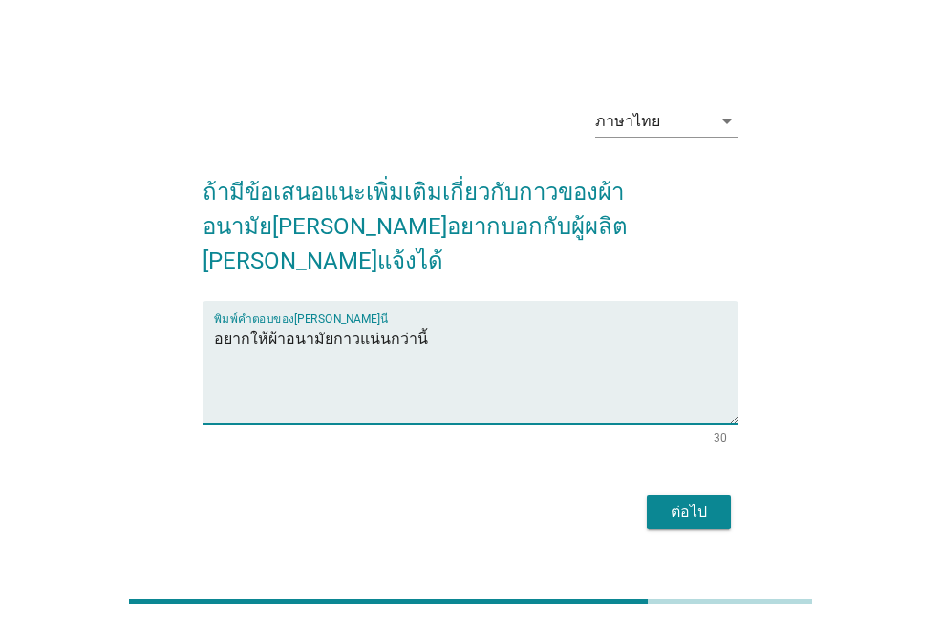
type textarea "อยากให้ผ้าอนามัยกาวแน่นกว่านี้"
click at [672, 495] on button "ต่อไป" at bounding box center [689, 512] width 84 height 34
